Goal: Task Accomplishment & Management: Manage account settings

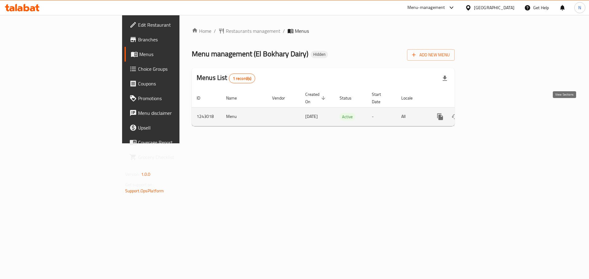
click at [488, 113] on icon "enhanced table" at bounding box center [483, 116] width 7 height 7
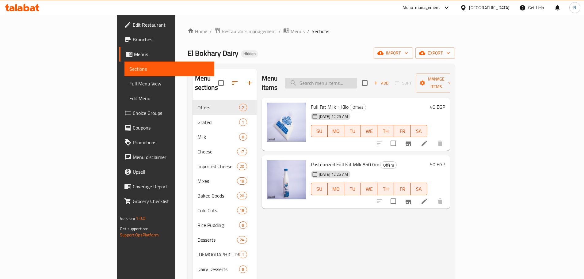
click at [354, 80] on input "search" at bounding box center [321, 83] width 72 height 11
paste input "زبادو فراولة 200 جرام"
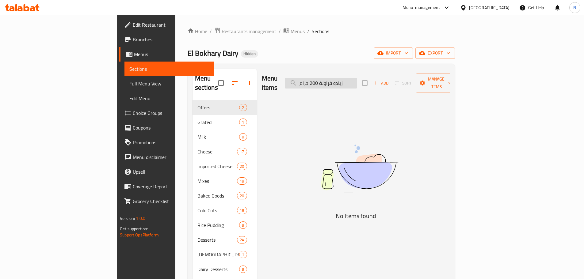
drag, startPoint x: 362, startPoint y: 78, endPoint x: 334, endPoint y: 82, distance: 27.8
click at [334, 82] on input "زبادو فراولة 200 جرام" at bounding box center [321, 83] width 72 height 11
click at [357, 78] on input "زبادو فراولة" at bounding box center [321, 83] width 72 height 11
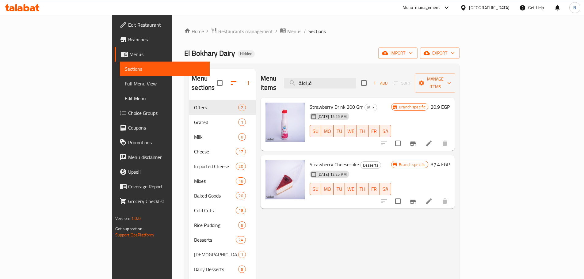
type input "فراولة"
click at [433, 140] on icon at bounding box center [428, 143] width 7 height 7
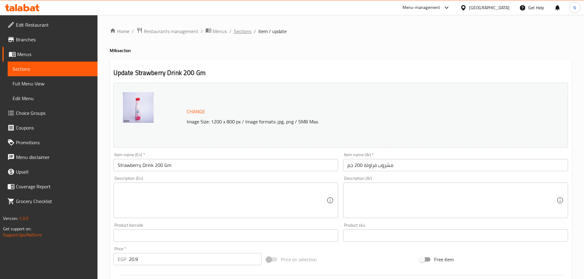
click at [247, 29] on span "Sections" at bounding box center [242, 31] width 17 height 7
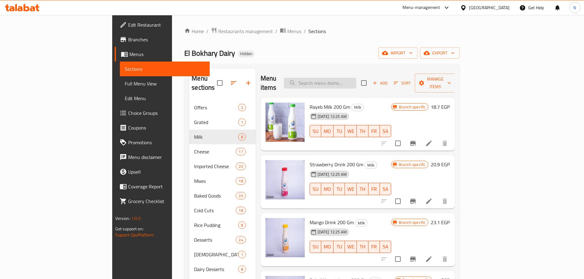
click at [356, 79] on input "search" at bounding box center [320, 83] width 72 height 11
paste input "زبادو فراولة 200 جرام"
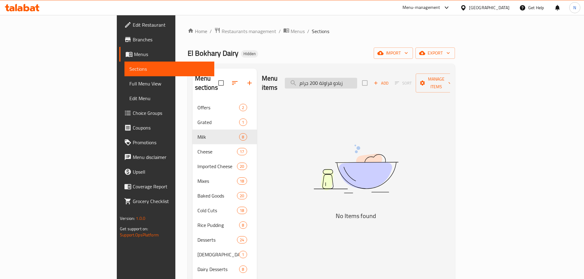
click at [357, 79] on input "زبادو فراولة 200 جرام" at bounding box center [321, 83] width 72 height 11
click at [357, 80] on input "زبادو فراولة 200 جرام" at bounding box center [321, 83] width 72 height 11
drag, startPoint x: 375, startPoint y: 80, endPoint x: 312, endPoint y: 80, distance: 62.5
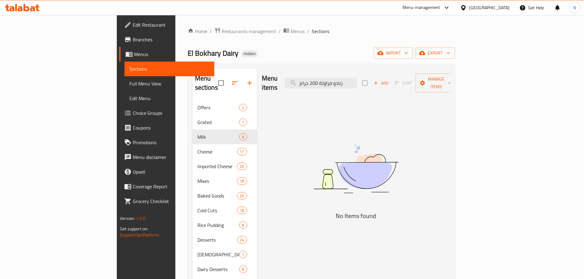
click at [312, 80] on div "Menu items زبادو فراولة 200 جرام Add Sort Manage items" at bounding box center [356, 83] width 188 height 29
type input "زبادو"
click at [349, 79] on input "زبادو" at bounding box center [321, 83] width 72 height 11
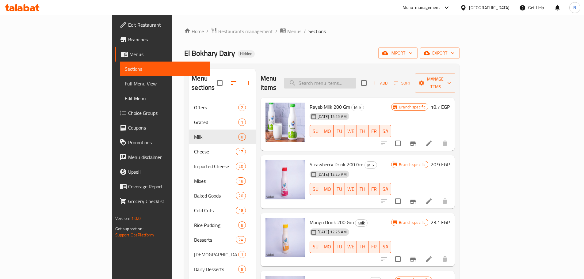
paste input "زبادو فراولة 200 جرام"
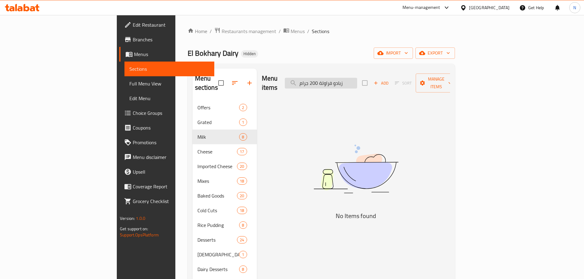
click at [357, 78] on input "زبادو فراولة 200 جرام" at bounding box center [321, 83] width 72 height 11
drag, startPoint x: 362, startPoint y: 80, endPoint x: 293, endPoint y: 69, distance: 69.5
click at [293, 69] on div "Menu items فراولة 200 جرام Add Sort Manage items" at bounding box center [356, 83] width 188 height 29
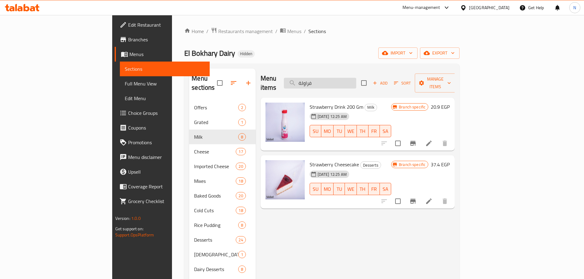
click at [356, 79] on input "فراولة" at bounding box center [320, 83] width 72 height 11
paste input "[PERSON_NAME] 200 جرام"
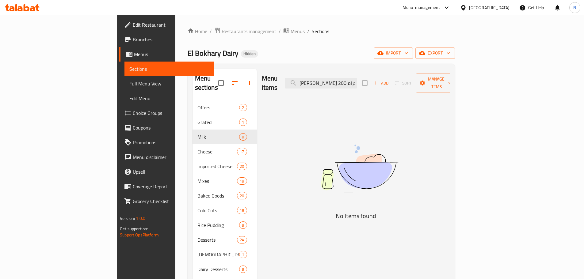
drag, startPoint x: 362, startPoint y: 80, endPoint x: 307, endPoint y: 78, distance: 55.5
click at [307, 78] on div "Menu items زبادو مانجو 200 جرام Add Sort Manage items" at bounding box center [356, 83] width 188 height 29
click at [357, 78] on input "[PERSON_NAME]" at bounding box center [321, 83] width 72 height 11
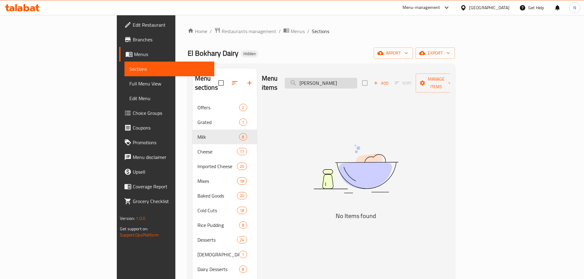
click at [357, 78] on input "[PERSON_NAME]" at bounding box center [321, 83] width 72 height 11
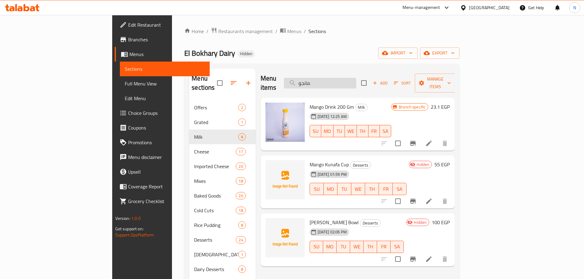
click at [356, 78] on input "مانجو" at bounding box center [320, 83] width 72 height 11
paste input "جبنة قريش ساده البخاري 250 جرام"
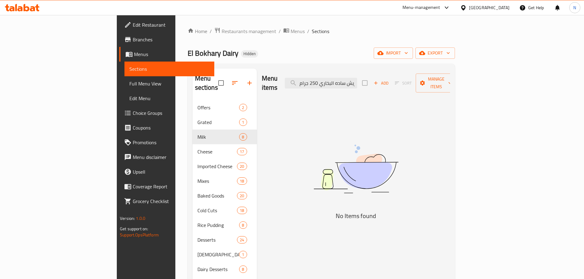
drag, startPoint x: 363, startPoint y: 79, endPoint x: 295, endPoint y: 87, distance: 68.2
click at [295, 87] on div "Menu items جبنة قريش ساده البخاري 250 جرام Add Sort Manage items" at bounding box center [356, 83] width 188 height 29
click at [350, 80] on input "جبنة قريش ساده" at bounding box center [321, 83] width 72 height 11
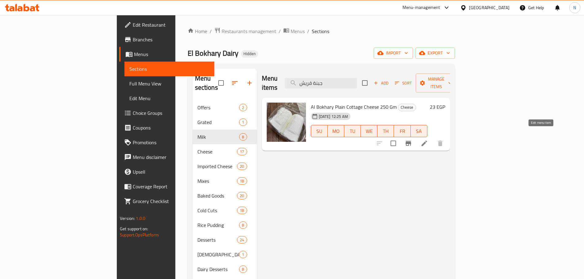
type input "جبنة قريش"
click at [428, 140] on icon at bounding box center [424, 143] width 7 height 7
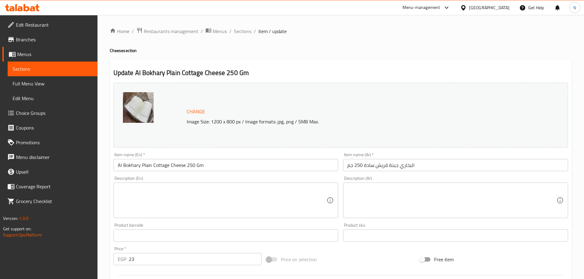
click at [506, 10] on div "[GEOGRAPHIC_DATA]" at bounding box center [489, 7] width 40 height 7
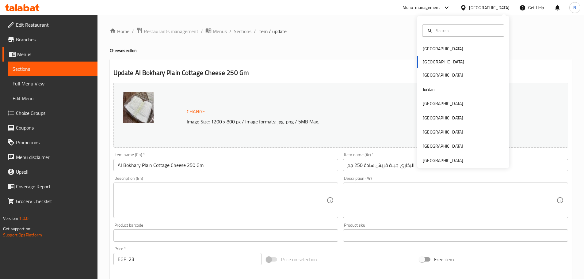
click at [449, 65] on div "[GEOGRAPHIC_DATA] [GEOGRAPHIC_DATA] [GEOGRAPHIC_DATA] [GEOGRAPHIC_DATA] [GEOGRA…" at bounding box center [463, 105] width 92 height 126
click at [435, 46] on div "[GEOGRAPHIC_DATA]" at bounding box center [443, 49] width 50 height 14
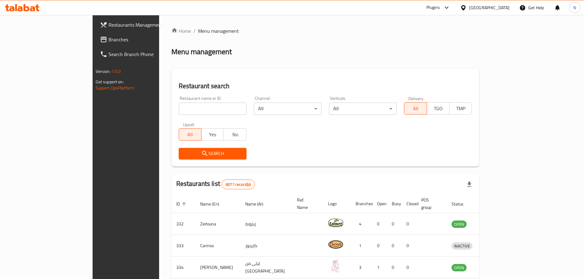
click at [502, 7] on div "[GEOGRAPHIC_DATA]" at bounding box center [489, 7] width 40 height 7
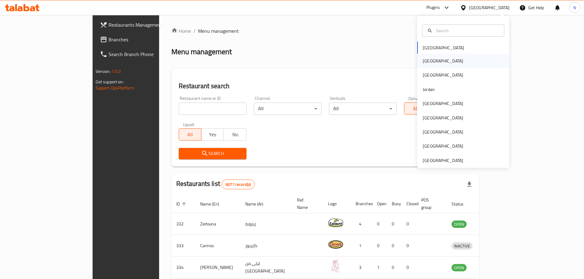
click at [438, 64] on div "[GEOGRAPHIC_DATA]" at bounding box center [463, 61] width 92 height 14
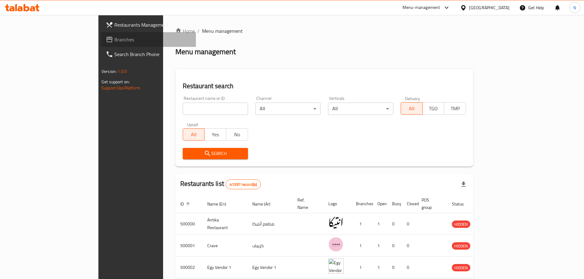
click at [114, 41] on span "Branches" at bounding box center [152, 39] width 77 height 7
